Goal: Transaction & Acquisition: Purchase product/service

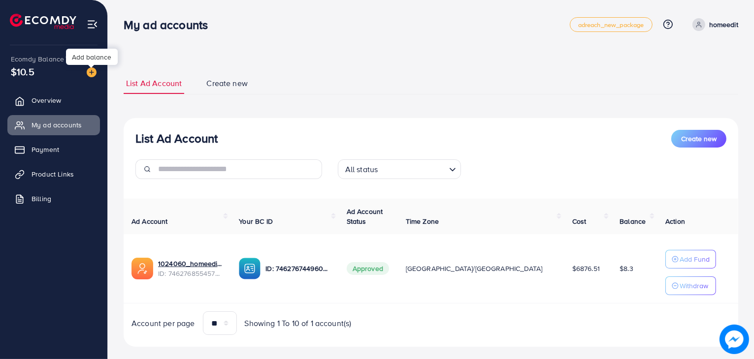
click at [95, 76] on img at bounding box center [92, 72] width 10 height 10
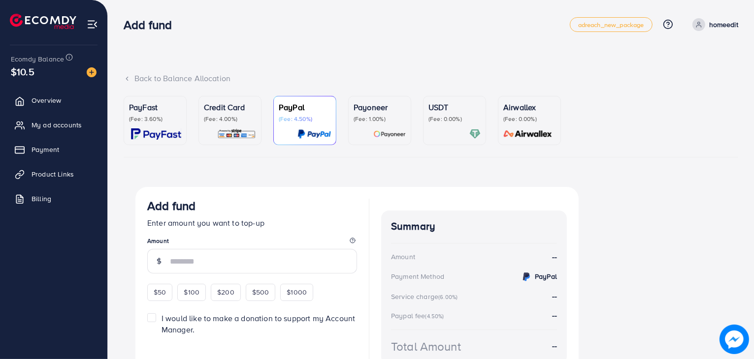
click at [223, 119] on p "(Fee: 4.00%)" at bounding box center [230, 119] width 52 height 8
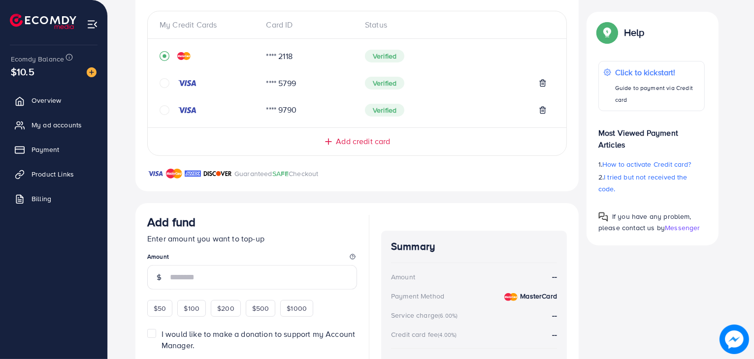
scroll to position [288, 0]
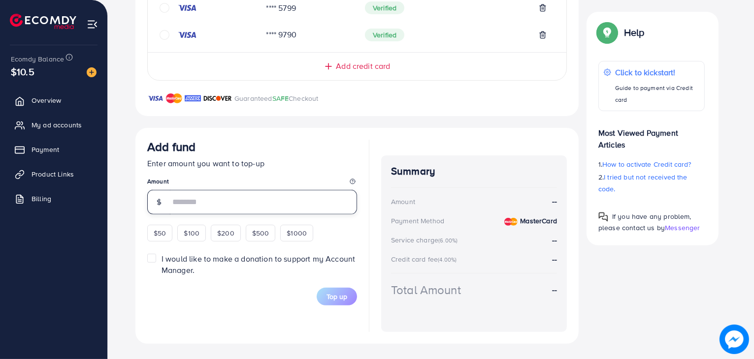
click at [220, 207] on input "number" at bounding box center [263, 202] width 187 height 25
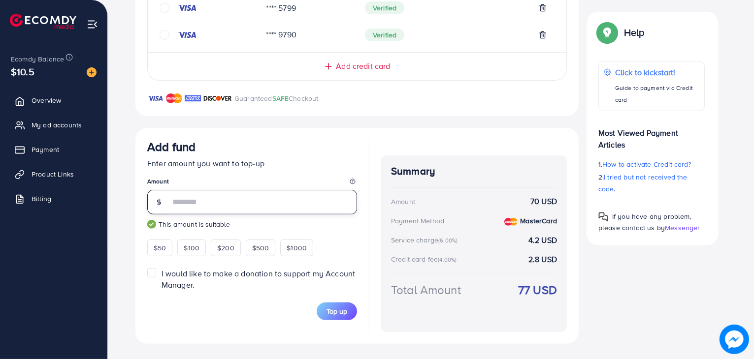
type input "*"
type input "**"
click at [340, 310] on span "Top up" at bounding box center [336, 312] width 21 height 10
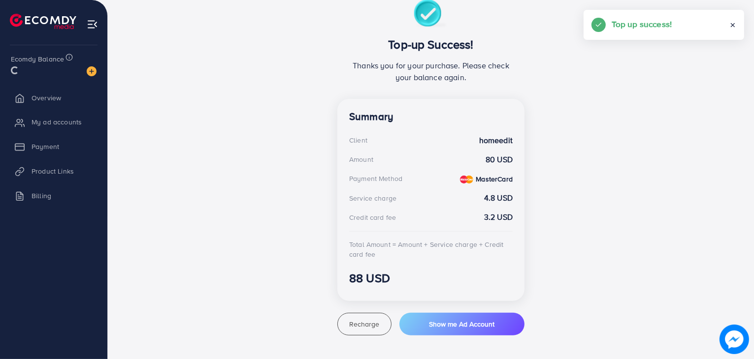
scroll to position [187, 0]
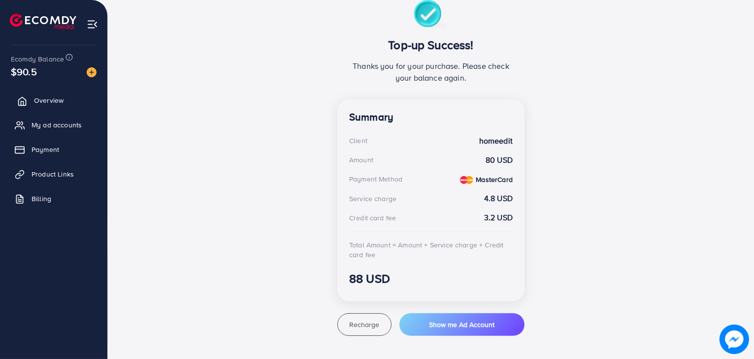
click at [54, 108] on link "Overview" at bounding box center [53, 101] width 93 height 20
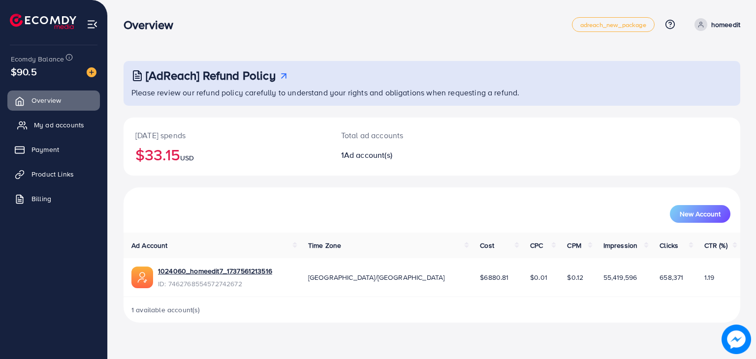
click at [83, 121] on span "My ad accounts" at bounding box center [59, 125] width 50 height 10
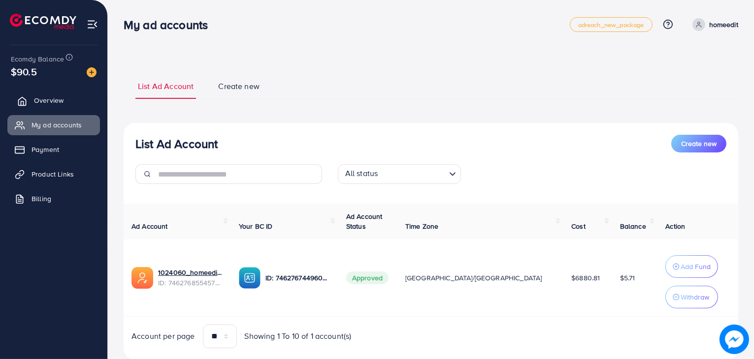
click at [77, 101] on link "Overview" at bounding box center [53, 101] width 93 height 20
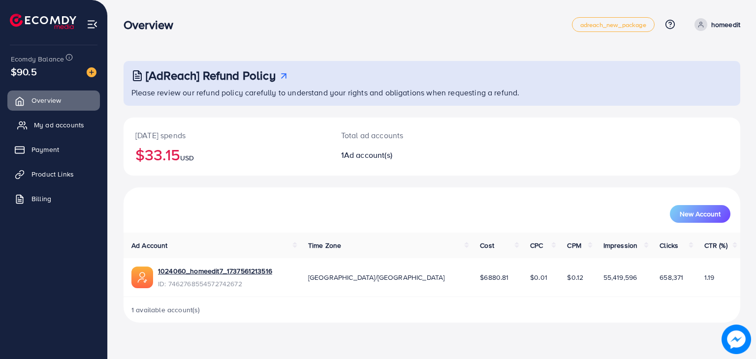
click at [67, 124] on span "My ad accounts" at bounding box center [59, 125] width 50 height 10
